Goal: Transaction & Acquisition: Purchase product/service

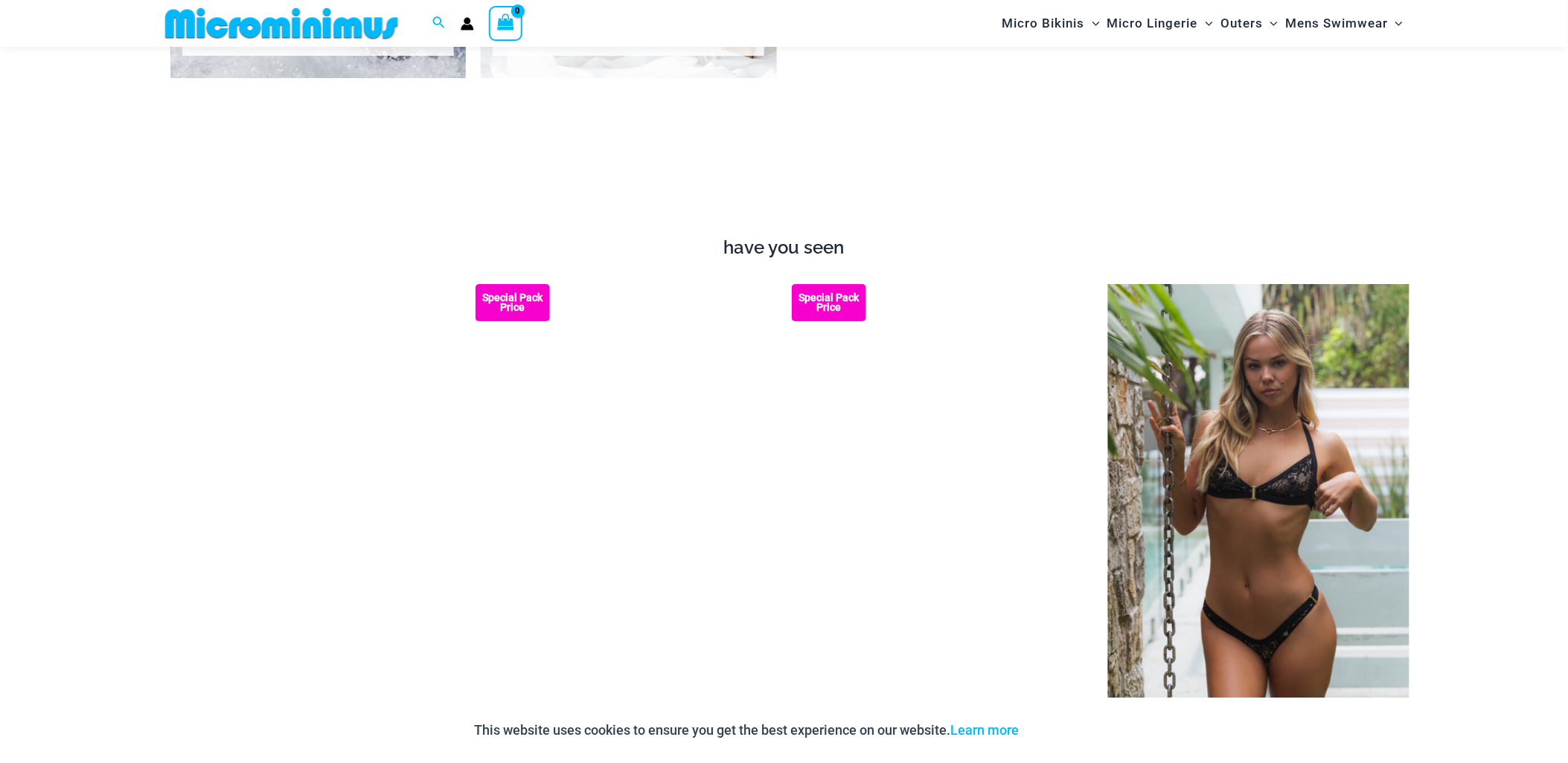
scroll to position [1641, 0]
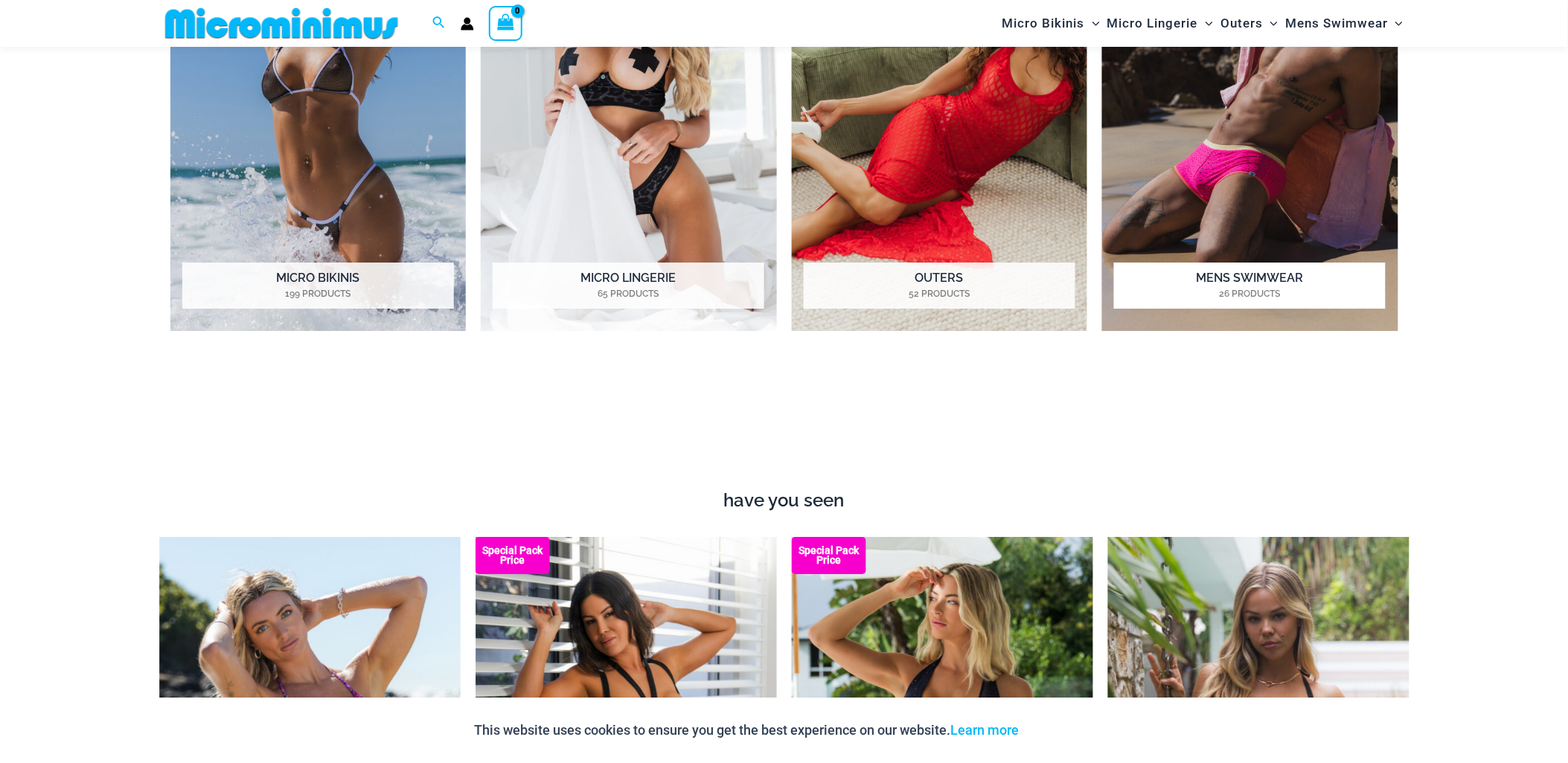
type input "**********"
click at [1278, 272] on h2 "Mens Swimwear 26 Products" at bounding box center [1249, 285] width 271 height 46
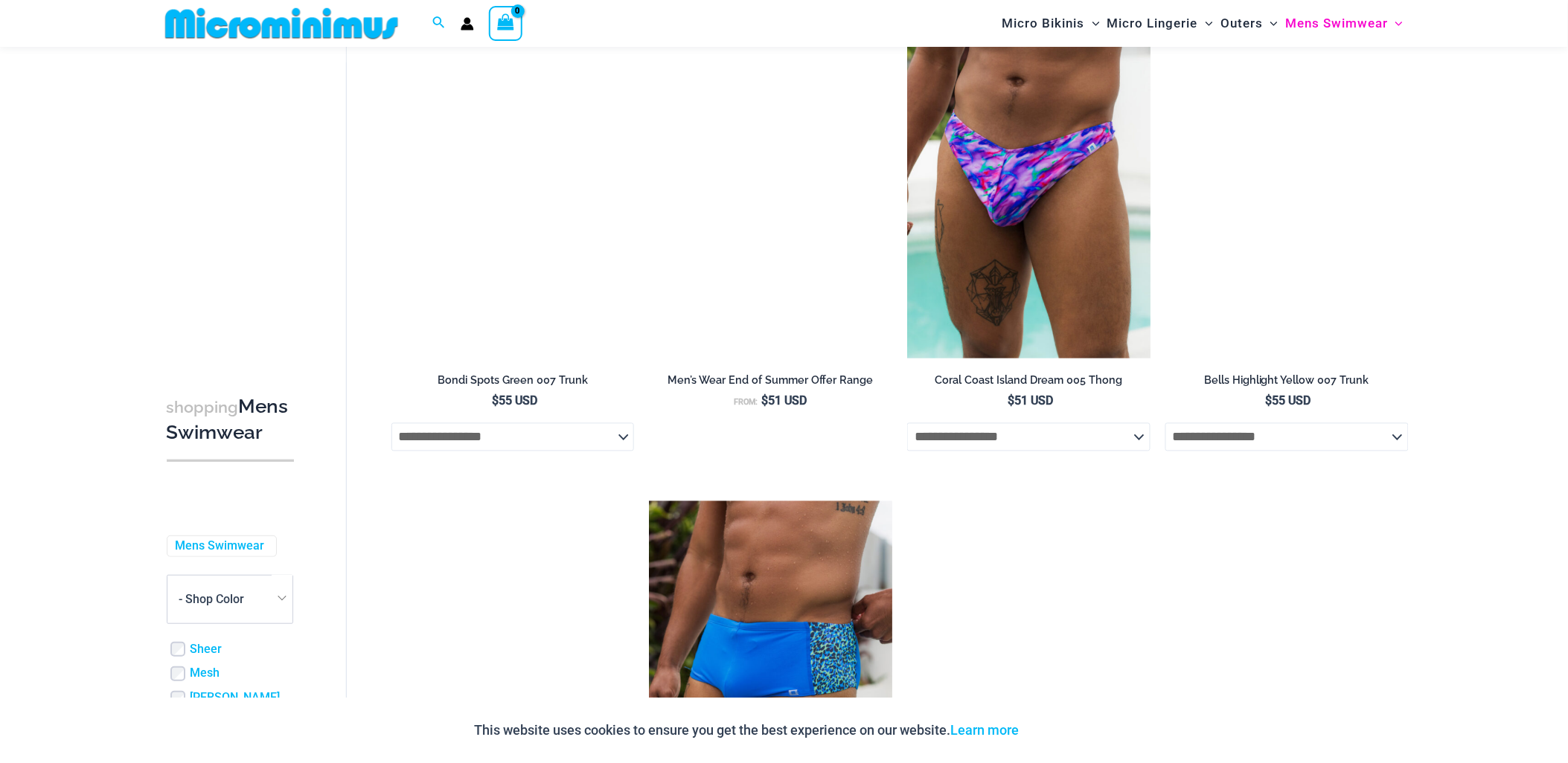
scroll to position [2807, 0]
